Goal: Information Seeking & Learning: Learn about a topic

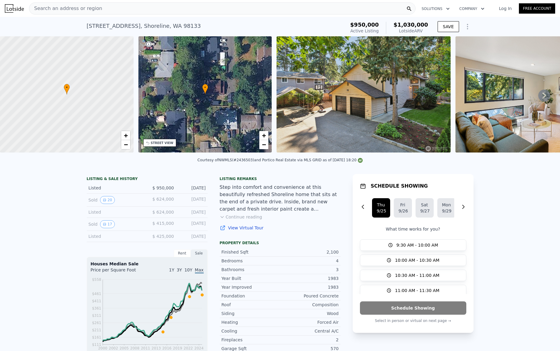
click at [472, 27] on button "Show Options" at bounding box center [468, 27] width 12 height 12
click at [473, 24] on div "[STREET_ADDRESS] Active at $950k (~ARV $1.030m ) $950,000 Active Listing $1,030…" at bounding box center [280, 26] width 560 height 19
click at [509, 8] on link "Log In" at bounding box center [505, 8] width 27 height 6
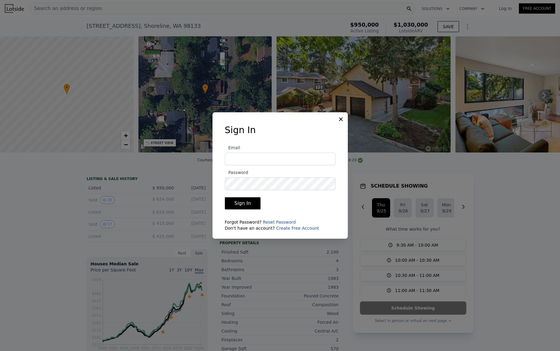
click at [0, 350] on com-1password-button at bounding box center [0, 351] width 0 height 0
type input "[DOMAIN_NAME][EMAIL_ADDRESS][DOMAIN_NAME]"
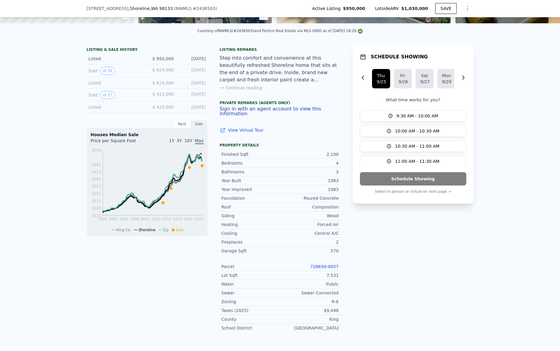
scroll to position [59, 0]
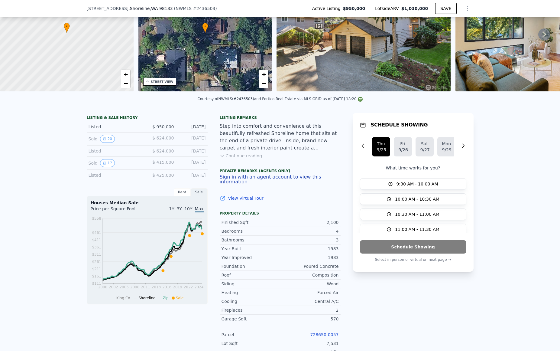
click at [256, 179] on button "Sign in with an agent account to view this information" at bounding box center [280, 179] width 121 height 10
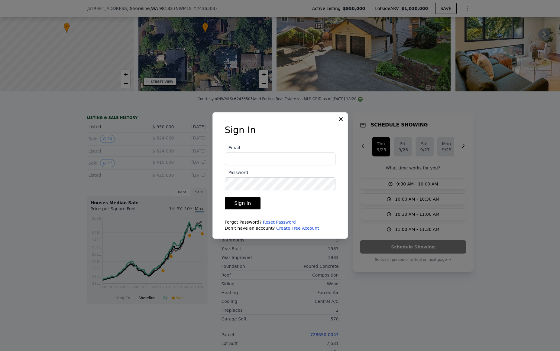
type input "[DOMAIN_NAME][EMAIL_ADDRESS][DOMAIN_NAME]"
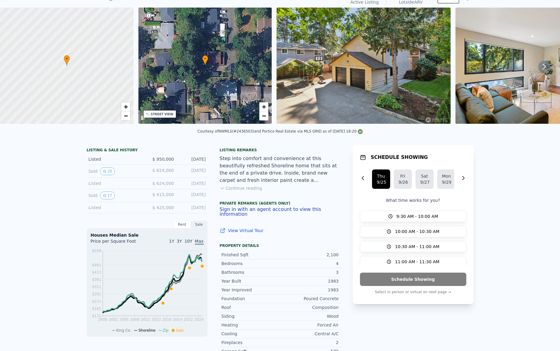
scroll to position [0, 0]
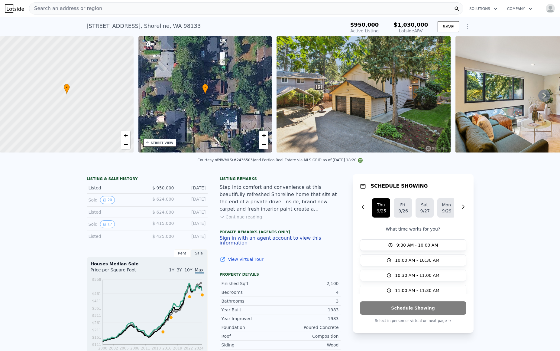
click at [467, 24] on icon "Show Options" at bounding box center [467, 26] width 1 height 5
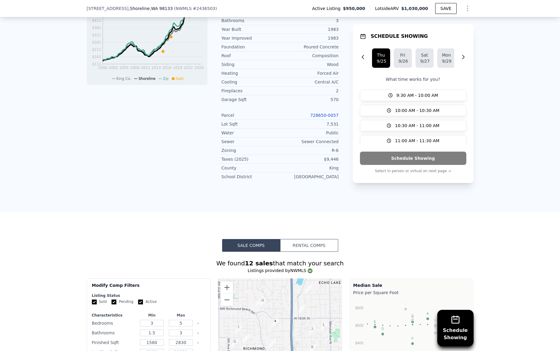
scroll to position [284, 0]
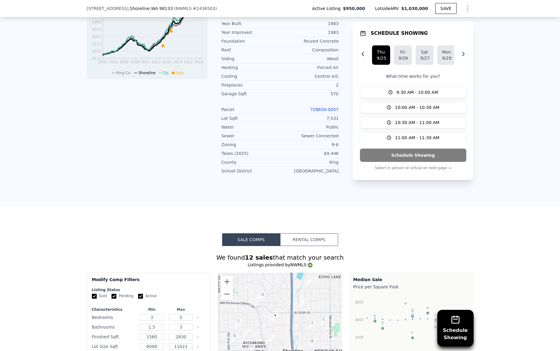
click at [313, 233] on button "Rental Comps" at bounding box center [309, 239] width 58 height 13
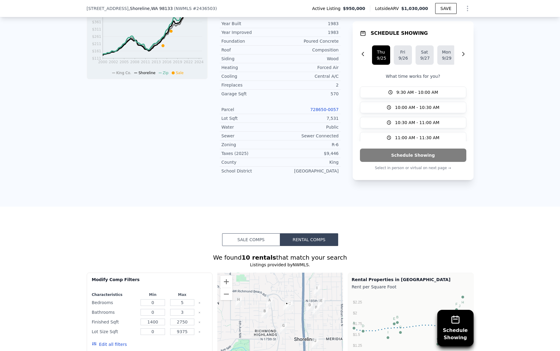
click at [257, 233] on button "Sale Comps" at bounding box center [251, 239] width 58 height 13
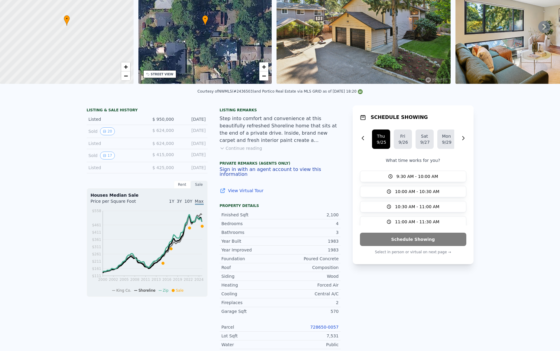
scroll to position [0, 0]
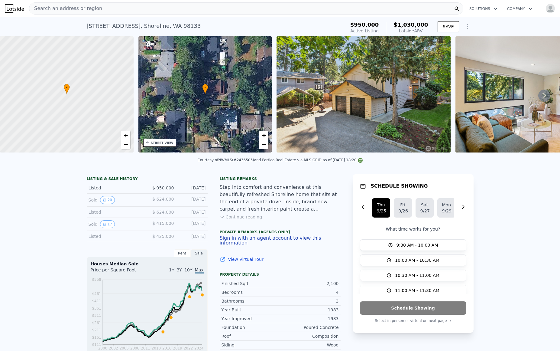
click at [466, 25] on icon "Show Options" at bounding box center [467, 26] width 7 height 7
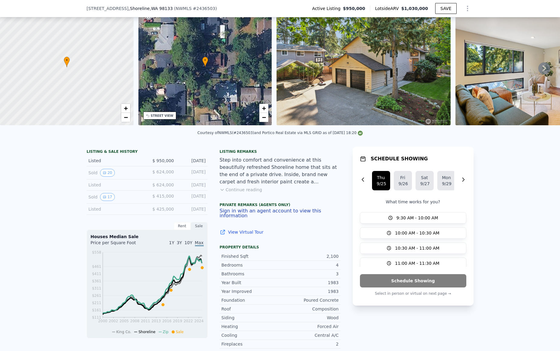
scroll to position [43, 0]
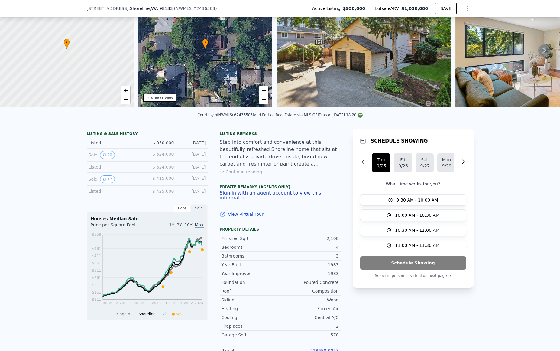
click at [180, 208] on div "Rent" at bounding box center [182, 208] width 17 height 8
click at [197, 207] on div "Sale" at bounding box center [199, 208] width 17 height 8
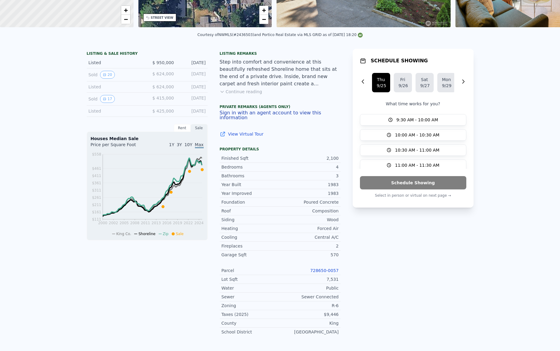
scroll to position [2, 0]
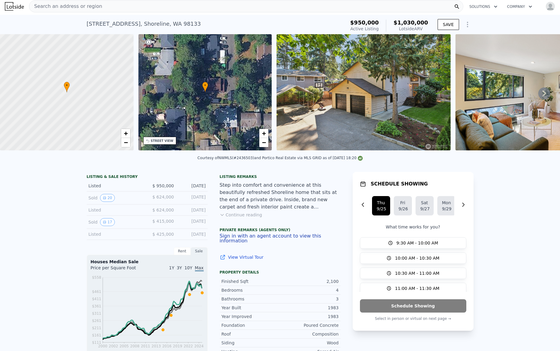
click at [469, 25] on icon "Show Options" at bounding box center [467, 24] width 7 height 7
click at [267, 17] on div "[STREET_ADDRESS] Active at $950k (~ARV $1.030m )" at bounding box center [215, 25] width 256 height 17
click at [517, 7] on button "Company" at bounding box center [519, 6] width 35 height 11
click at [483, 6] on button "Solutions" at bounding box center [484, 6] width 38 height 11
click at [281, 170] on div "LISTING & SALE HISTORY Listed $ 950,000 [DATE] Sold 20 $ 624,000 [DATE] Listed …" at bounding box center [280, 328] width 560 height 323
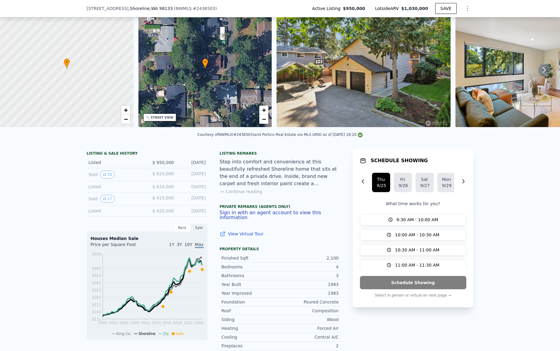
scroll to position [67, 0]
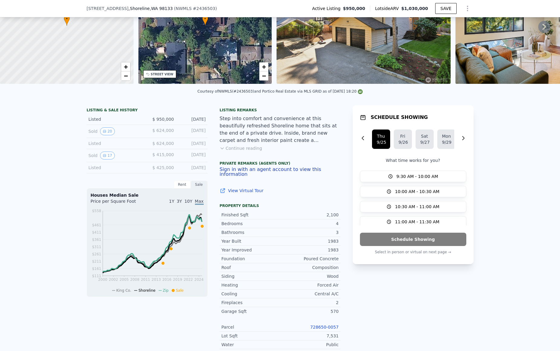
click at [248, 147] on button "Continue reading" at bounding box center [241, 148] width 43 height 6
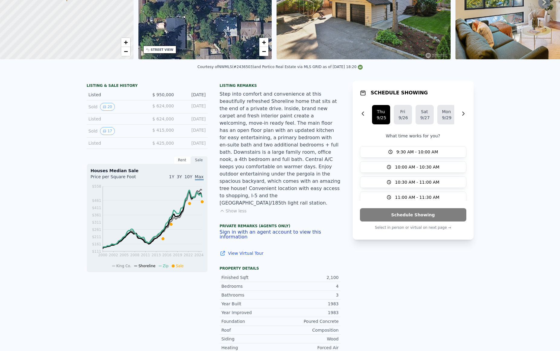
scroll to position [0, 0]
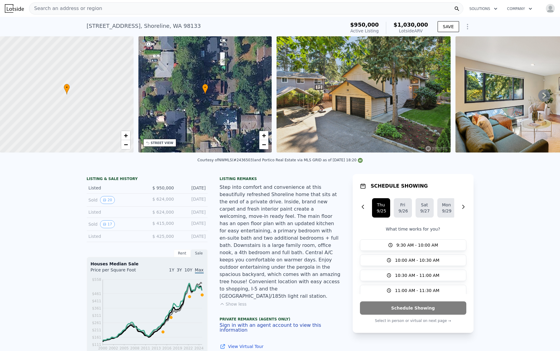
click at [348, 6] on div "Search an address or region" at bounding box center [246, 8] width 434 height 12
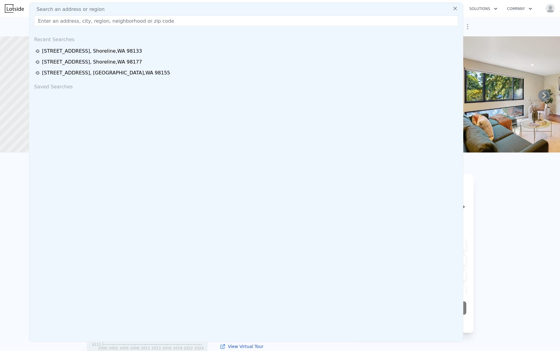
type input "5"
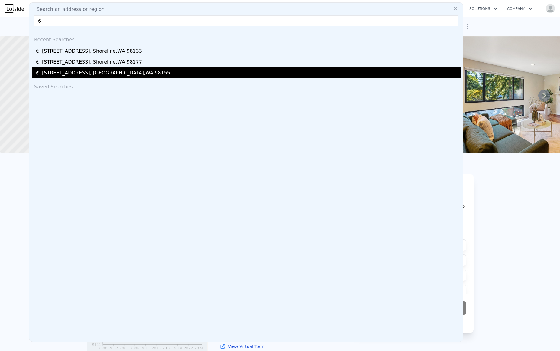
type input "6"
click at [210, 71] on div "[STREET_ADDRESS]" at bounding box center [247, 72] width 424 height 7
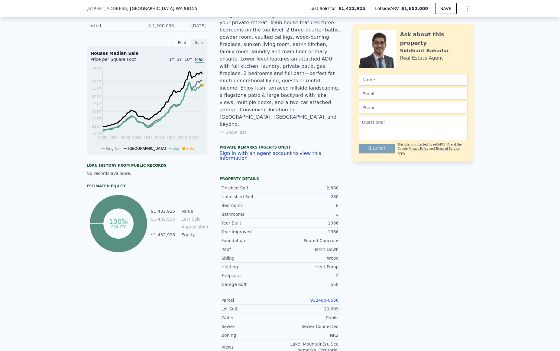
scroll to position [191, 0]
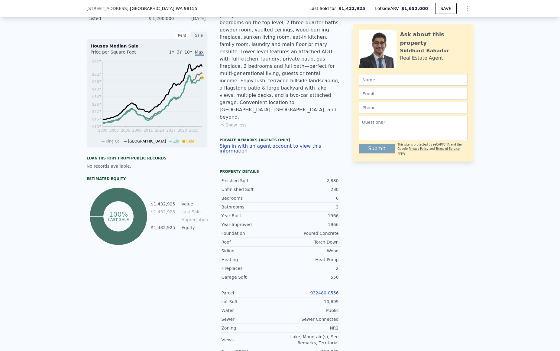
click at [139, 221] on icon at bounding box center [118, 215] width 57 height 57
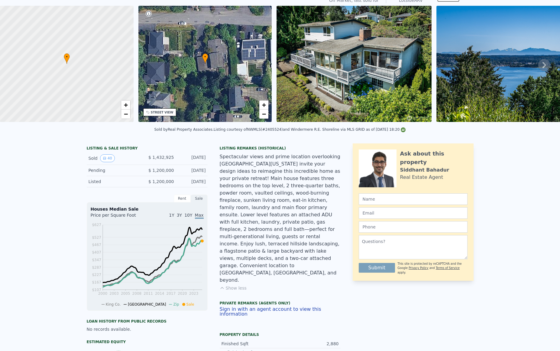
scroll to position [0, 0]
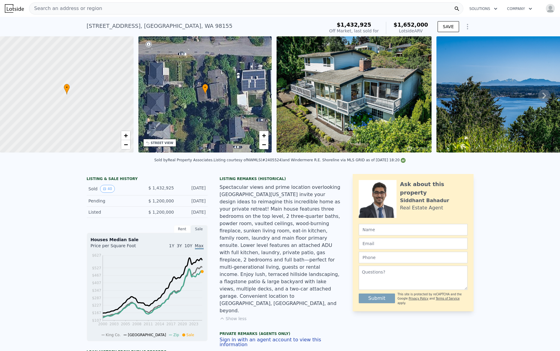
click at [141, 11] on div "Search an address or region" at bounding box center [246, 8] width 434 height 12
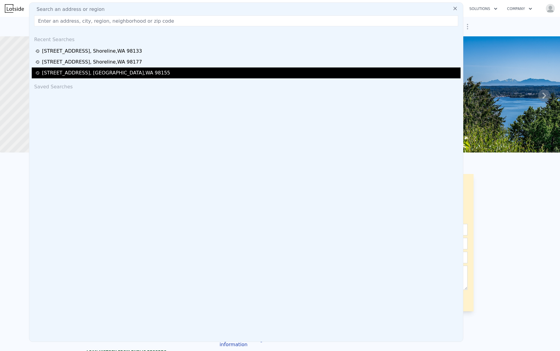
click at [123, 71] on div "[STREET_ADDRESS]" at bounding box center [106, 72] width 128 height 7
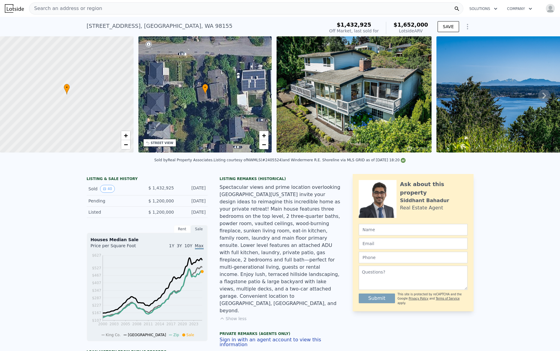
click at [100, 7] on div "Search an address or region" at bounding box center [246, 8] width 434 height 12
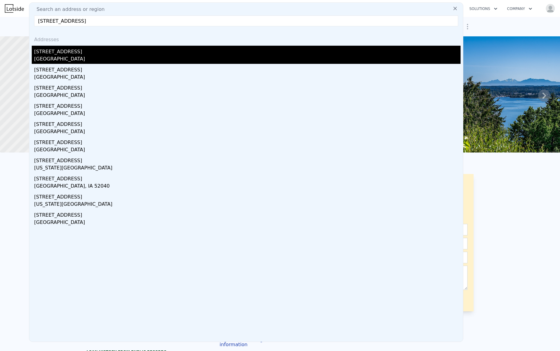
type input "[STREET_ADDRESS]"
click at [83, 48] on div "[STREET_ADDRESS]" at bounding box center [247, 51] width 427 height 10
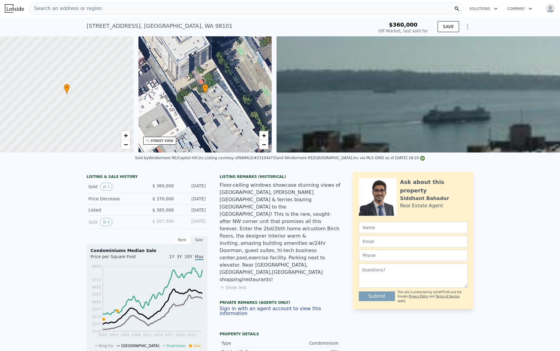
click at [139, 10] on div "Search an address or region" at bounding box center [246, 8] width 434 height 12
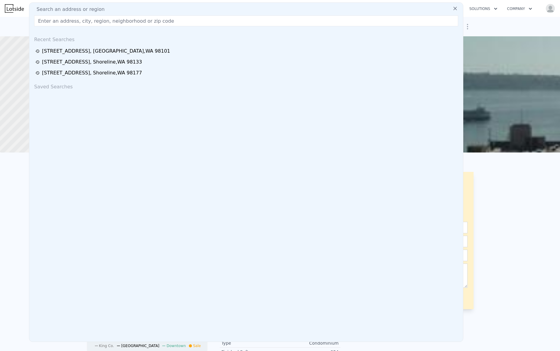
click at [118, 19] on input "text" at bounding box center [246, 20] width 424 height 11
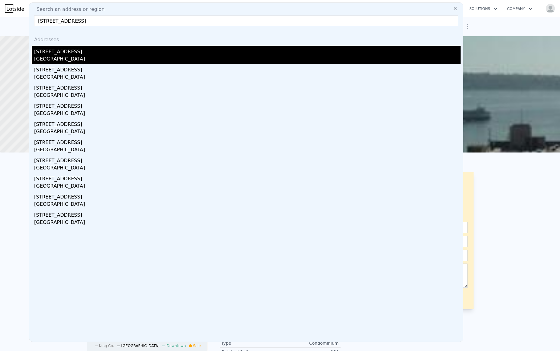
type input "[STREET_ADDRESS]"
click at [109, 53] on div "[STREET_ADDRESS]" at bounding box center [247, 51] width 427 height 10
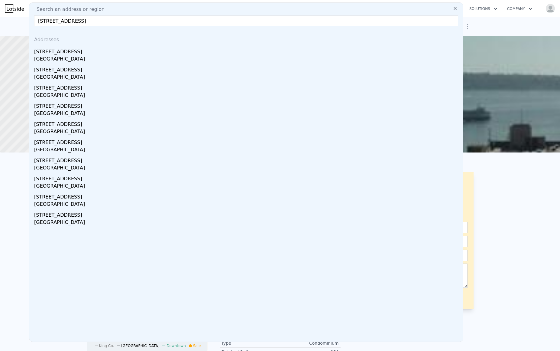
type input "3"
type input "5"
type input "1.5"
type input "3"
type input "1560"
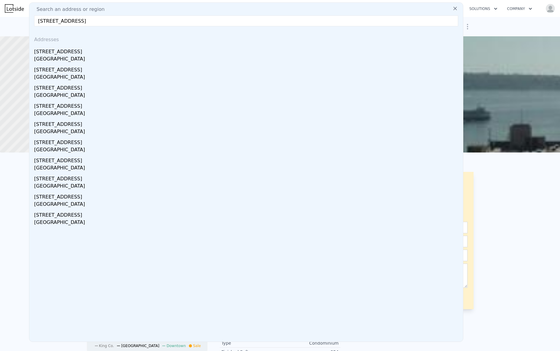
type input "2830"
type input "6000"
type input "11021"
type input "$ 1,030,000"
type input "6"
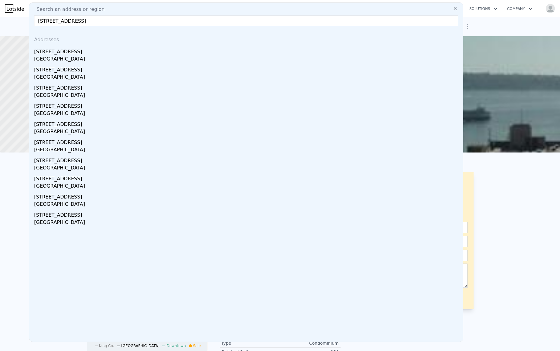
type input "-$ 62,171"
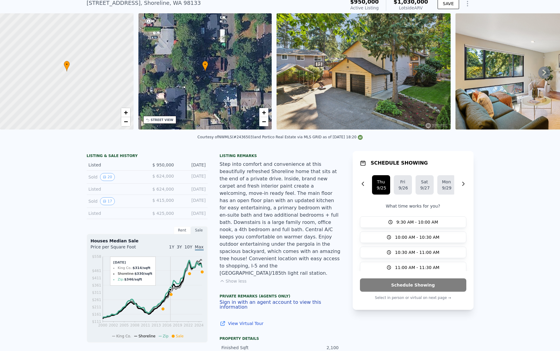
scroll to position [2, 0]
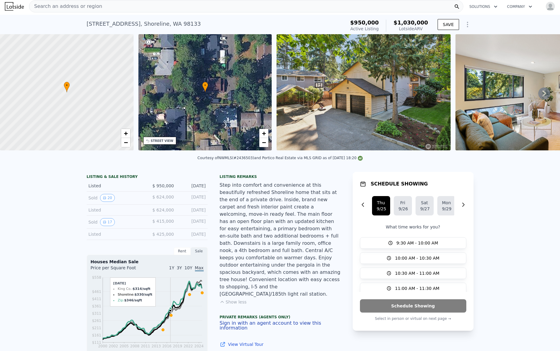
click at [132, 7] on div "Search an address or region" at bounding box center [246, 6] width 434 height 12
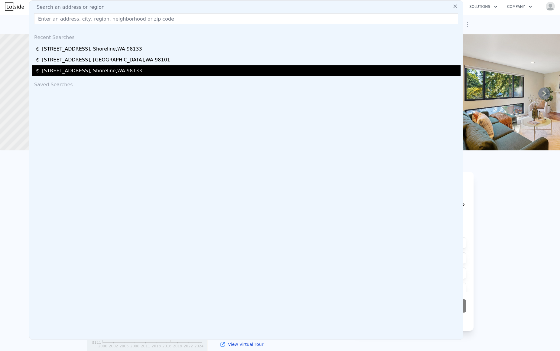
click at [132, 69] on div "[STREET_ADDRESS]" at bounding box center [247, 70] width 424 height 7
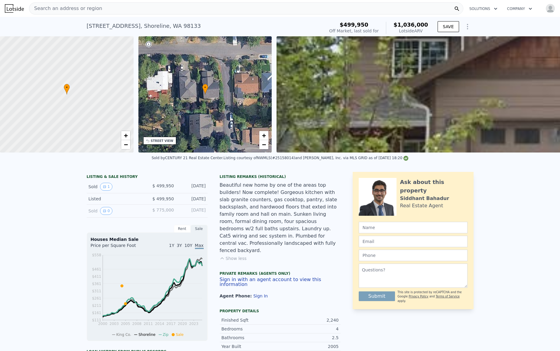
type input "1.5"
type input "1560"
type input "2830"
type input "6000"
type input "11021"
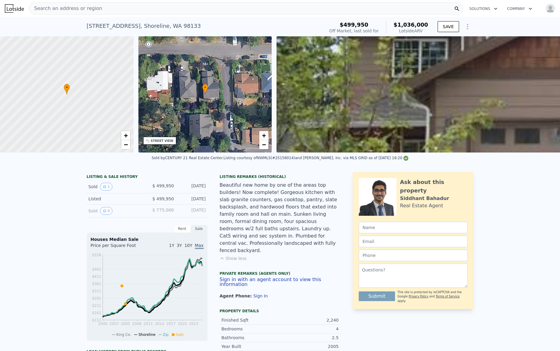
checkbox input "true"
type input "$ 1,030,000"
type input "6"
type input "-$ 62,171"
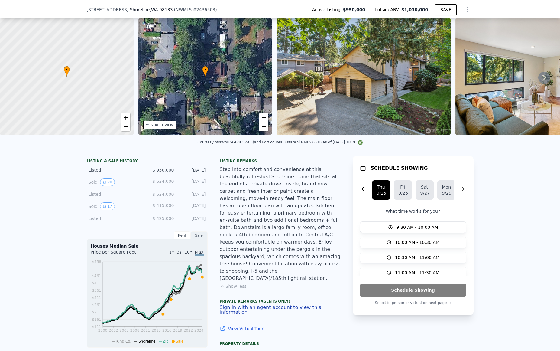
scroll to position [130, 0]
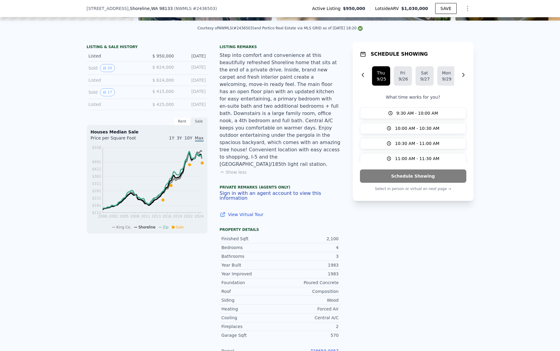
type input "1.75"
type input "1600"
type input "3103"
type input "5047"
type input "8960"
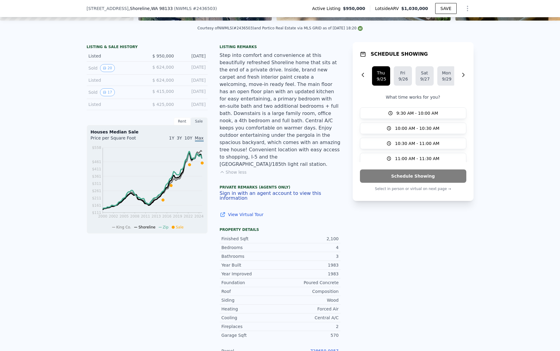
checkbox input "false"
type input "$ 1,036,000"
type input "5"
type input "$ 426,680"
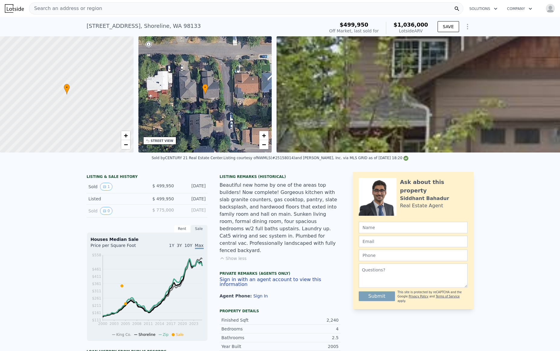
type input "1.5"
type input "1560"
type input "2830"
type input "6000"
type input "11021"
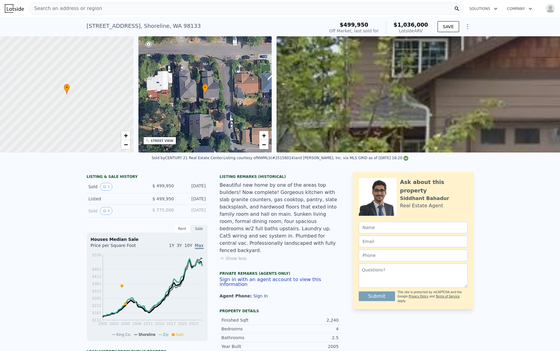
checkbox input "true"
type input "$ 1,030,000"
type input "6"
type input "-$ 62,171"
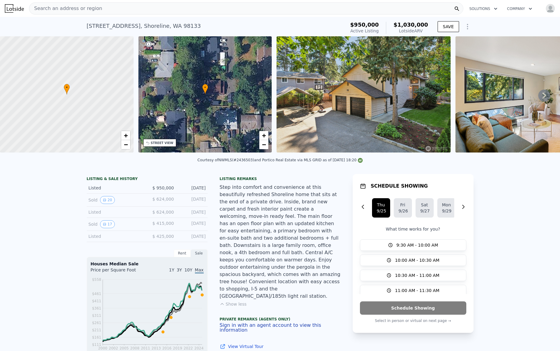
click at [156, 25] on div "[STREET_ADDRESS]" at bounding box center [144, 26] width 114 height 8
copy div "[STREET_ADDRESS] Active at $950k (~ARV $1.030m )"
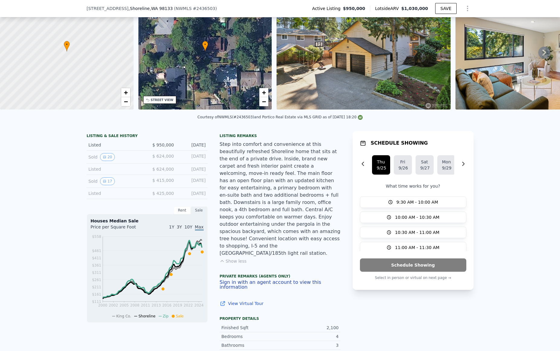
scroll to position [45, 0]
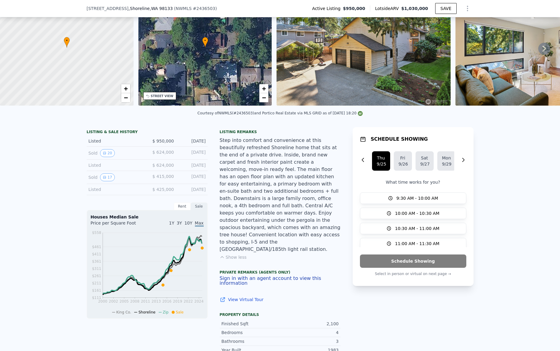
click at [241, 115] on div "Courtesy of NWMLS (#2436503) and Portico Real Estate via MLS GRID as of [DATE] …" at bounding box center [280, 115] width 560 height 15
copy div "2436503"
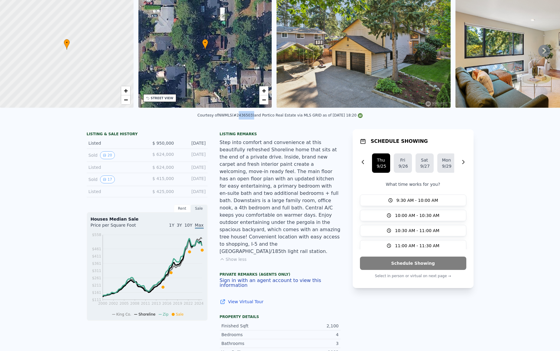
scroll to position [0, 0]
